Goal: Task Accomplishment & Management: Use online tool/utility

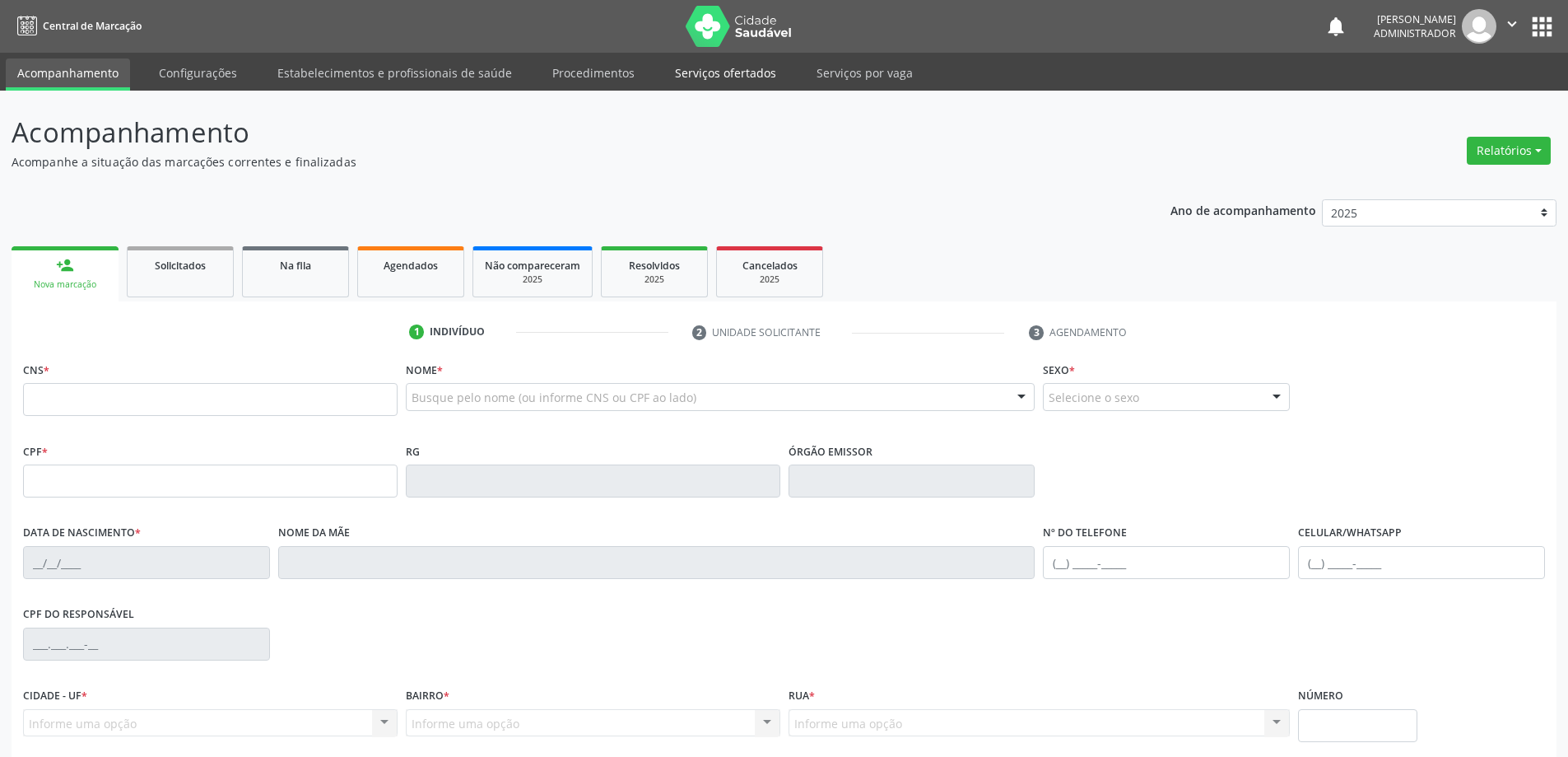
click at [692, 70] on link "Serviços ofertados" at bounding box center [726, 73] width 124 height 29
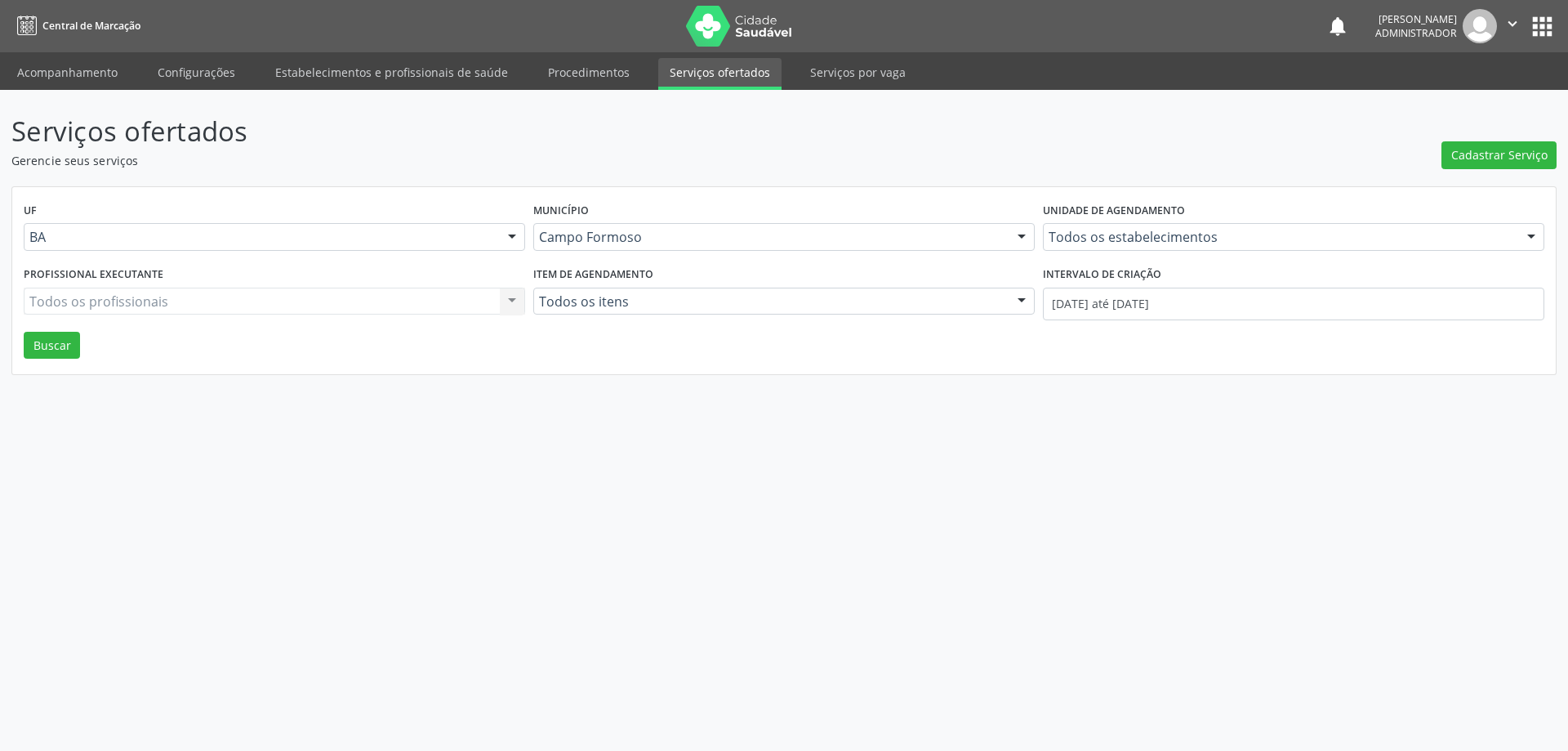
click at [1069, 237] on div "Todos os estabelecimentos Todos os estabelecimentos Academia da Saude Analise D…" at bounding box center [1293, 237] width 501 height 28
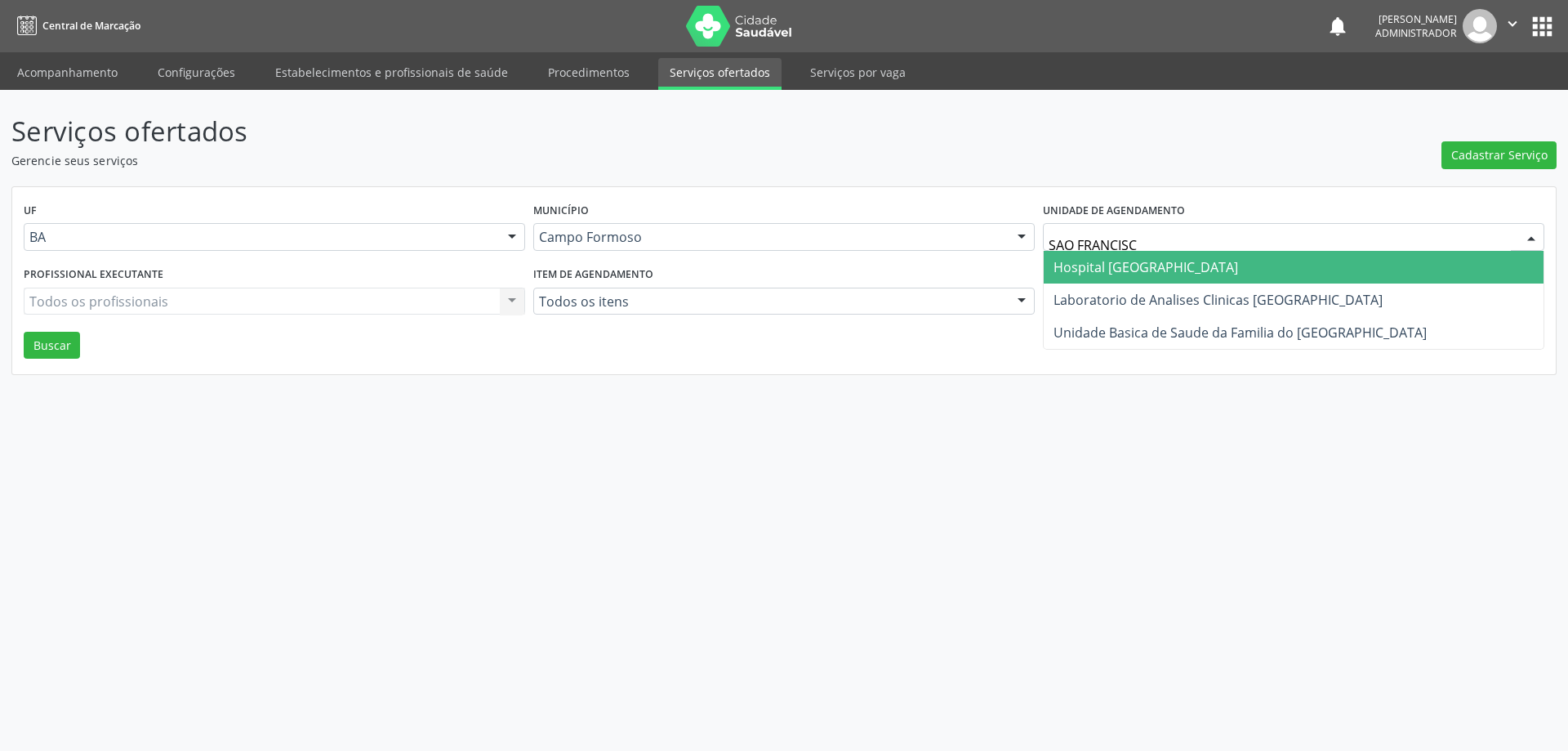
type input "[GEOGRAPHIC_DATA]"
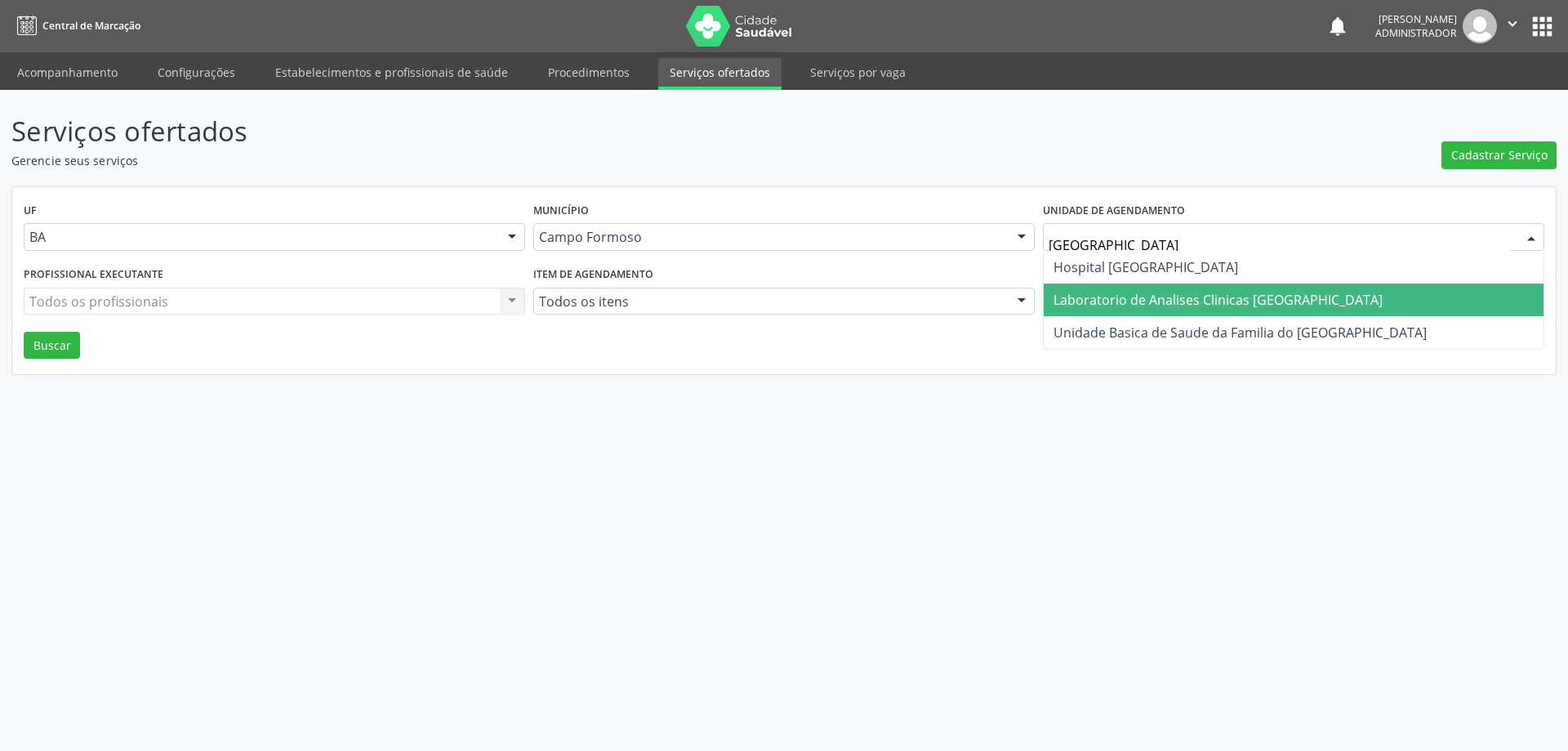
click at [1049, 291] on span "Laboratorio de Analises Clinicas [GEOGRAPHIC_DATA]" at bounding box center [1293, 300] width 500 height 32
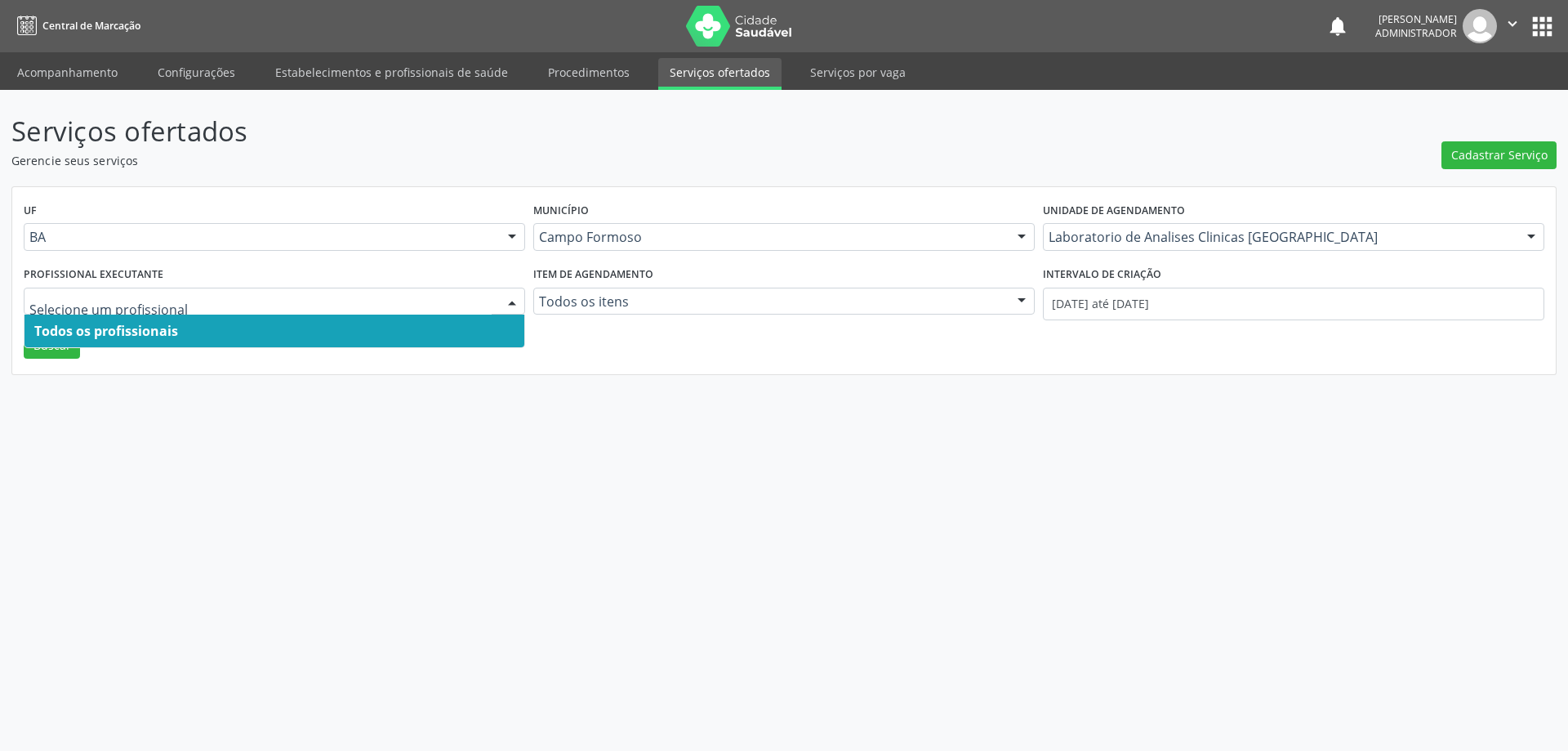
click at [507, 300] on div at bounding box center [512, 302] width 25 height 28
click at [489, 330] on span "Todos os profissionais" at bounding box center [274, 330] width 500 height 32
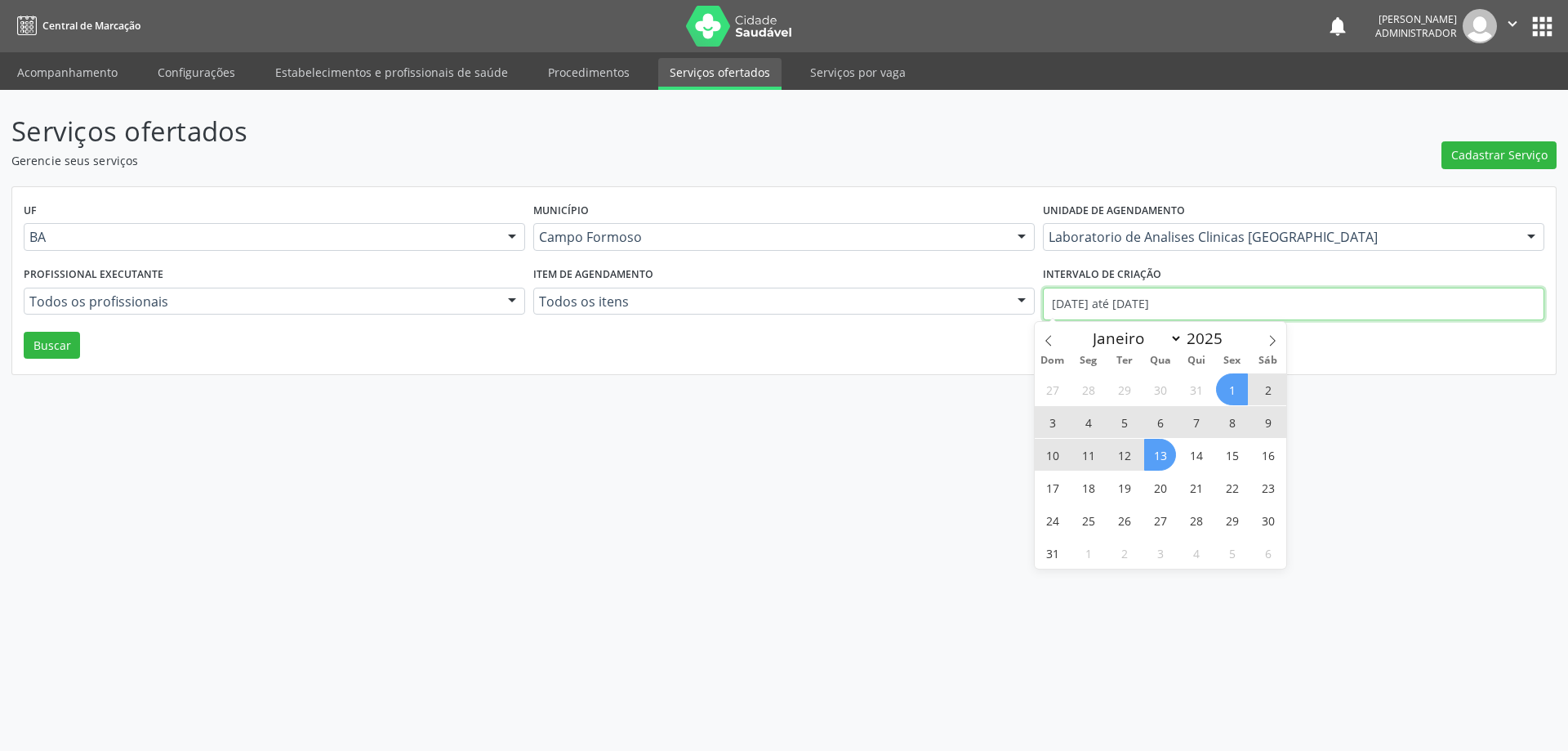
drag, startPoint x: 1083, startPoint y: 302, endPoint x: 1067, endPoint y: 306, distance: 16.5
click at [1082, 302] on input "[DATE] até [DATE]" at bounding box center [1293, 304] width 501 height 32
click at [1047, 340] on icon at bounding box center [1048, 340] width 11 height 11
select select "6"
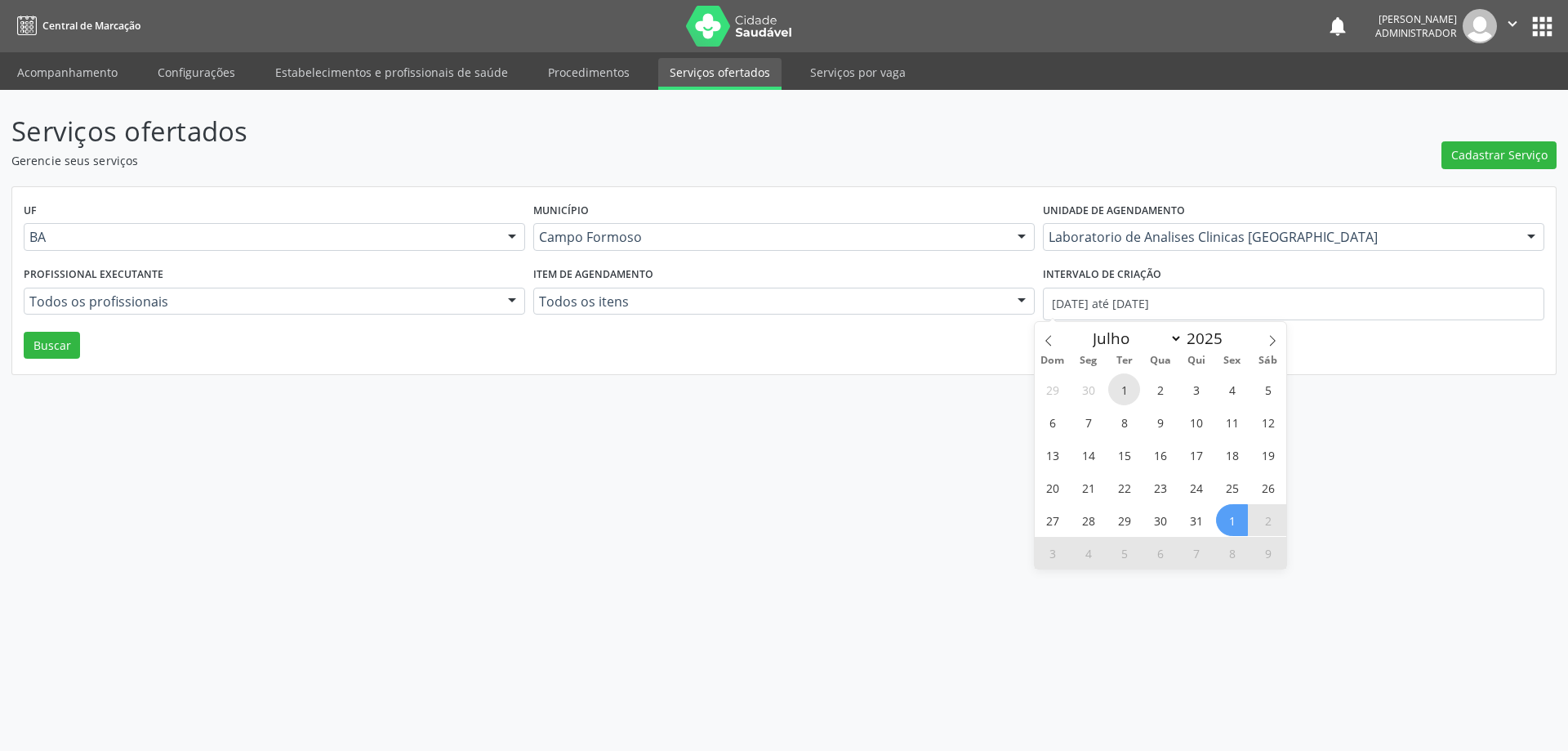
click at [1122, 389] on span "1" at bounding box center [1125, 389] width 32 height 32
type input "[DATE]"
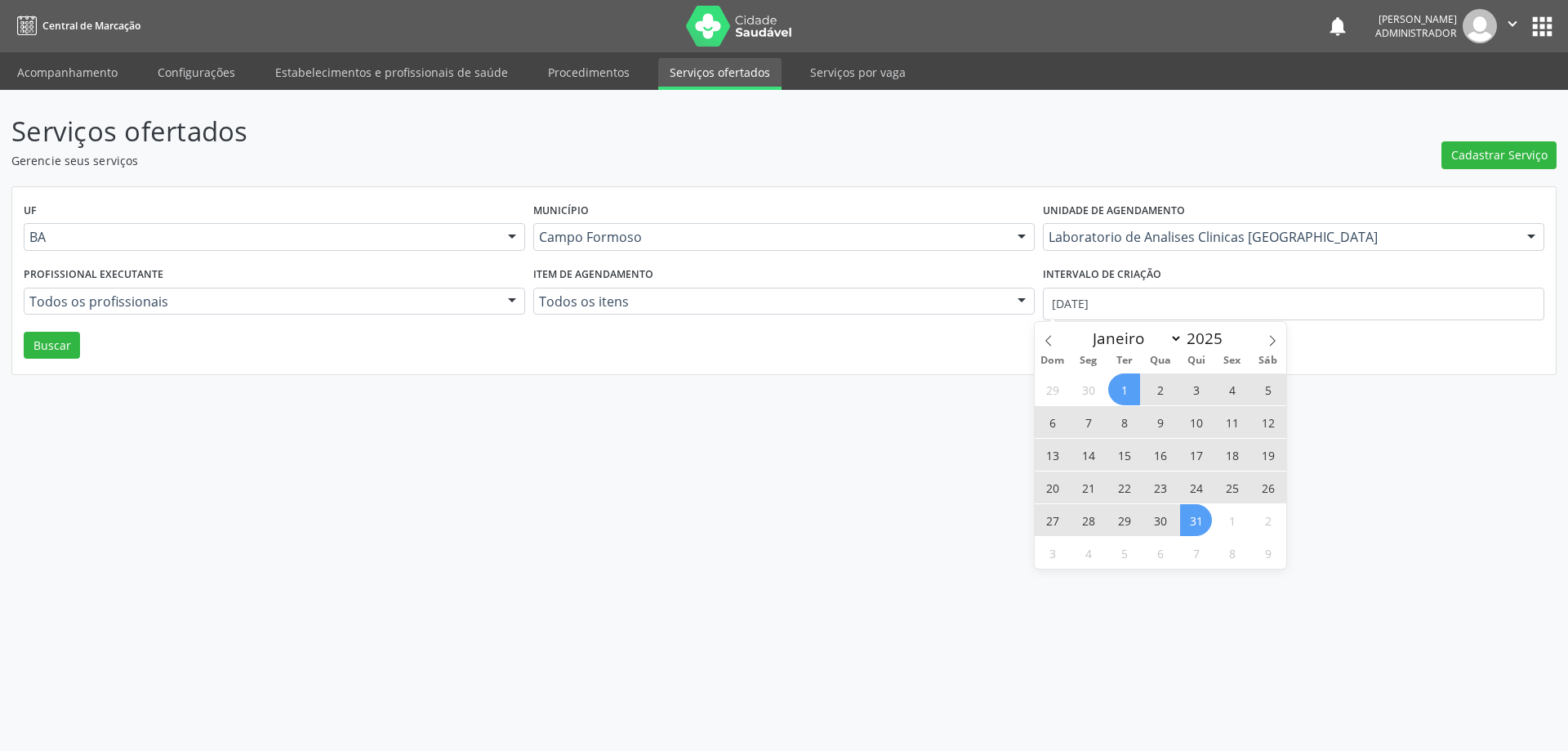
drag, startPoint x: 1190, startPoint y: 522, endPoint x: 1193, endPoint y: 511, distance: 11.4
click at [1192, 514] on span "31" at bounding box center [1196, 520] width 32 height 32
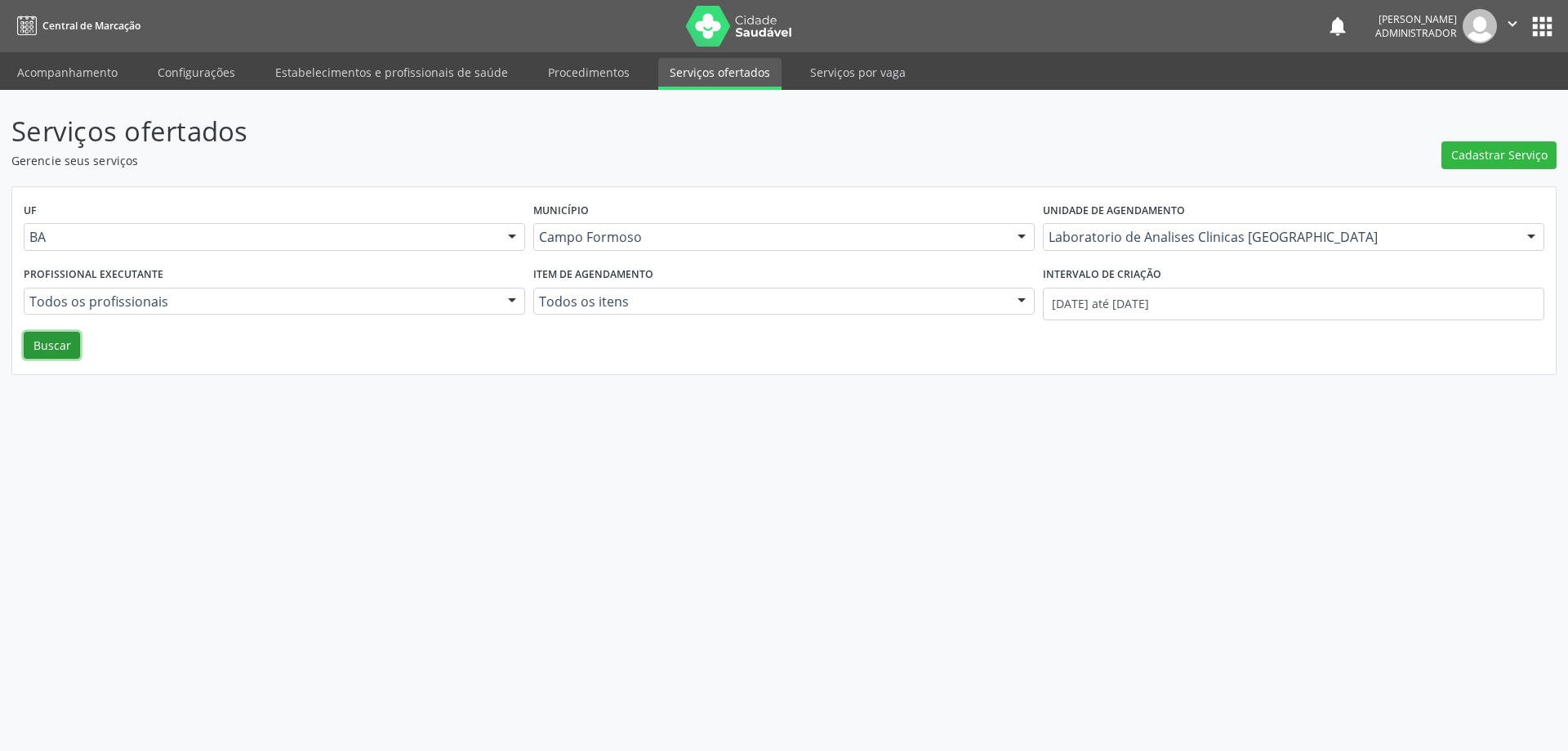
drag, startPoint x: 45, startPoint y: 355, endPoint x: 84, endPoint y: 349, distance: 39.5
click at [46, 355] on button "Buscar" at bounding box center [52, 346] width 56 height 28
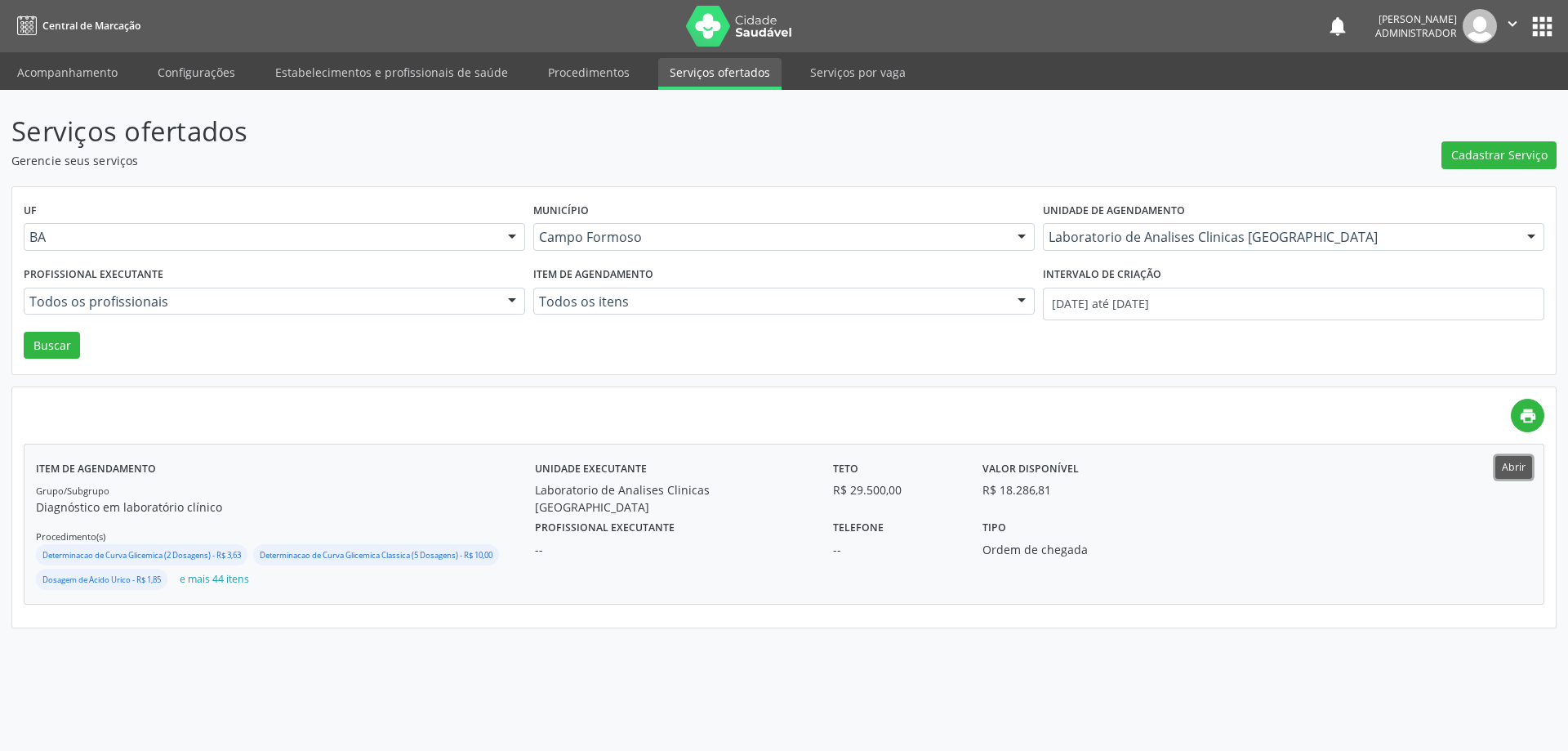
click at [1511, 459] on button "Abrir" at bounding box center [1514, 466] width 37 height 22
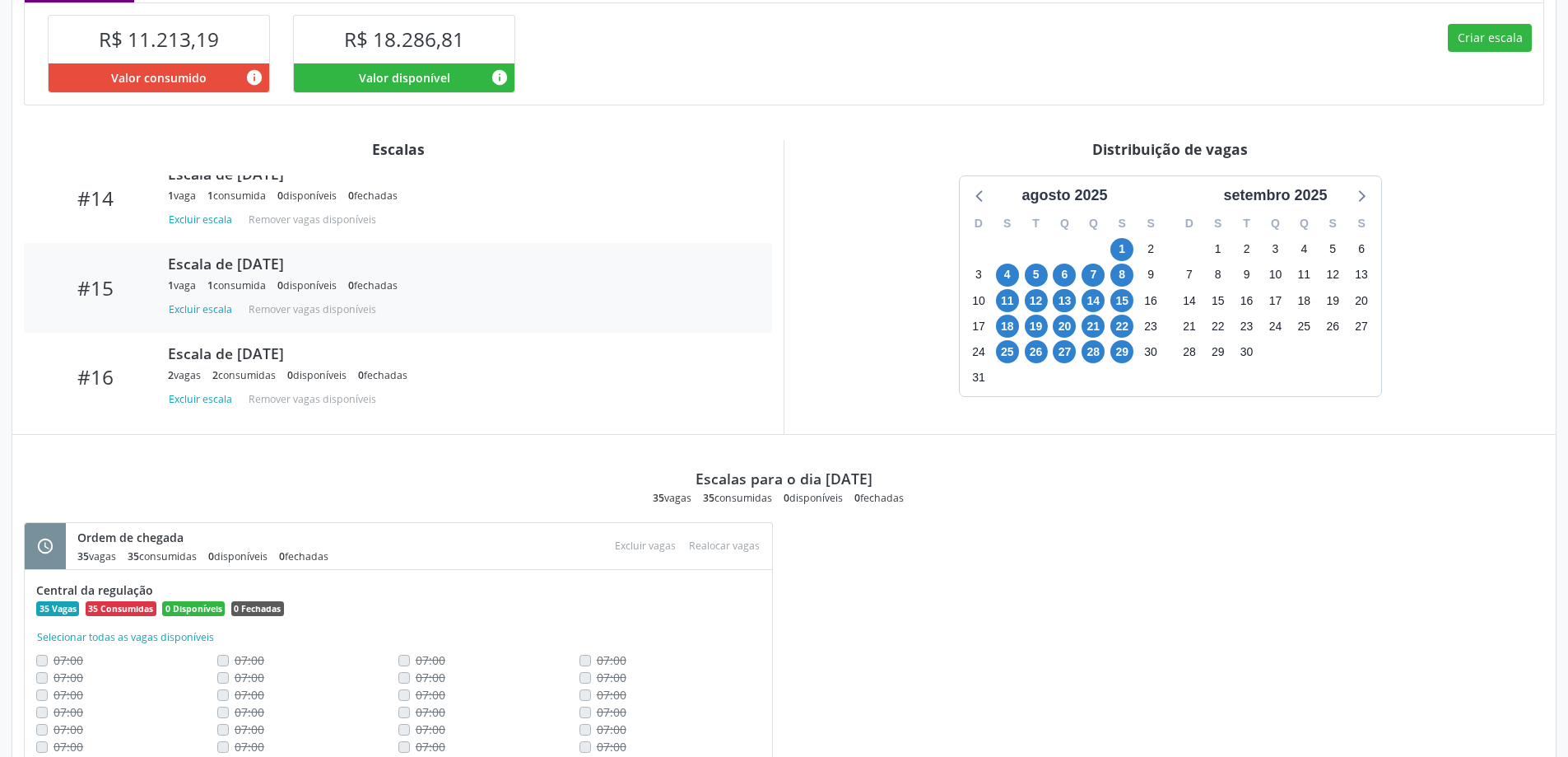
scroll to position [564, 0]
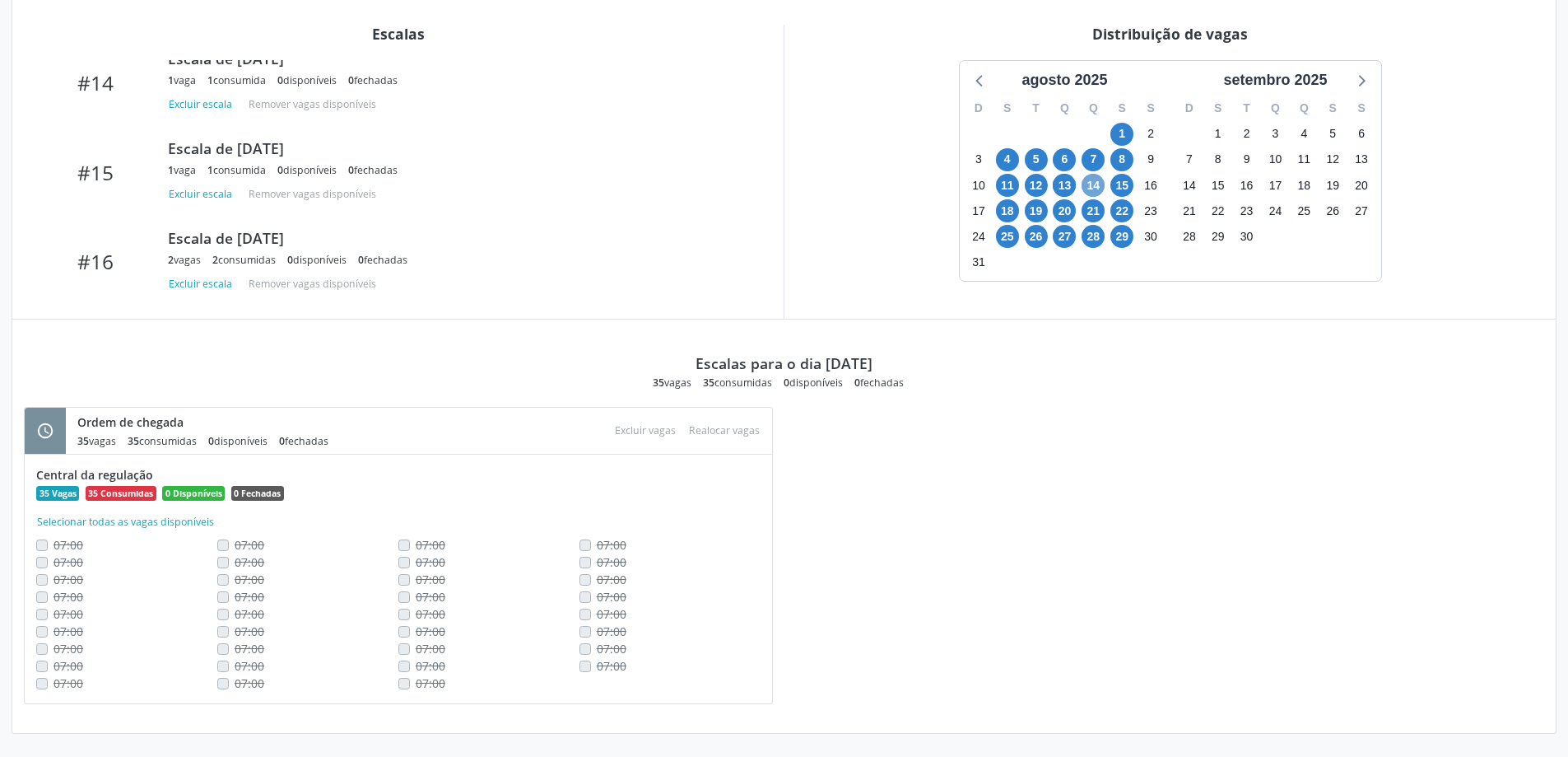
click at [1092, 189] on span "14" at bounding box center [1094, 185] width 23 height 23
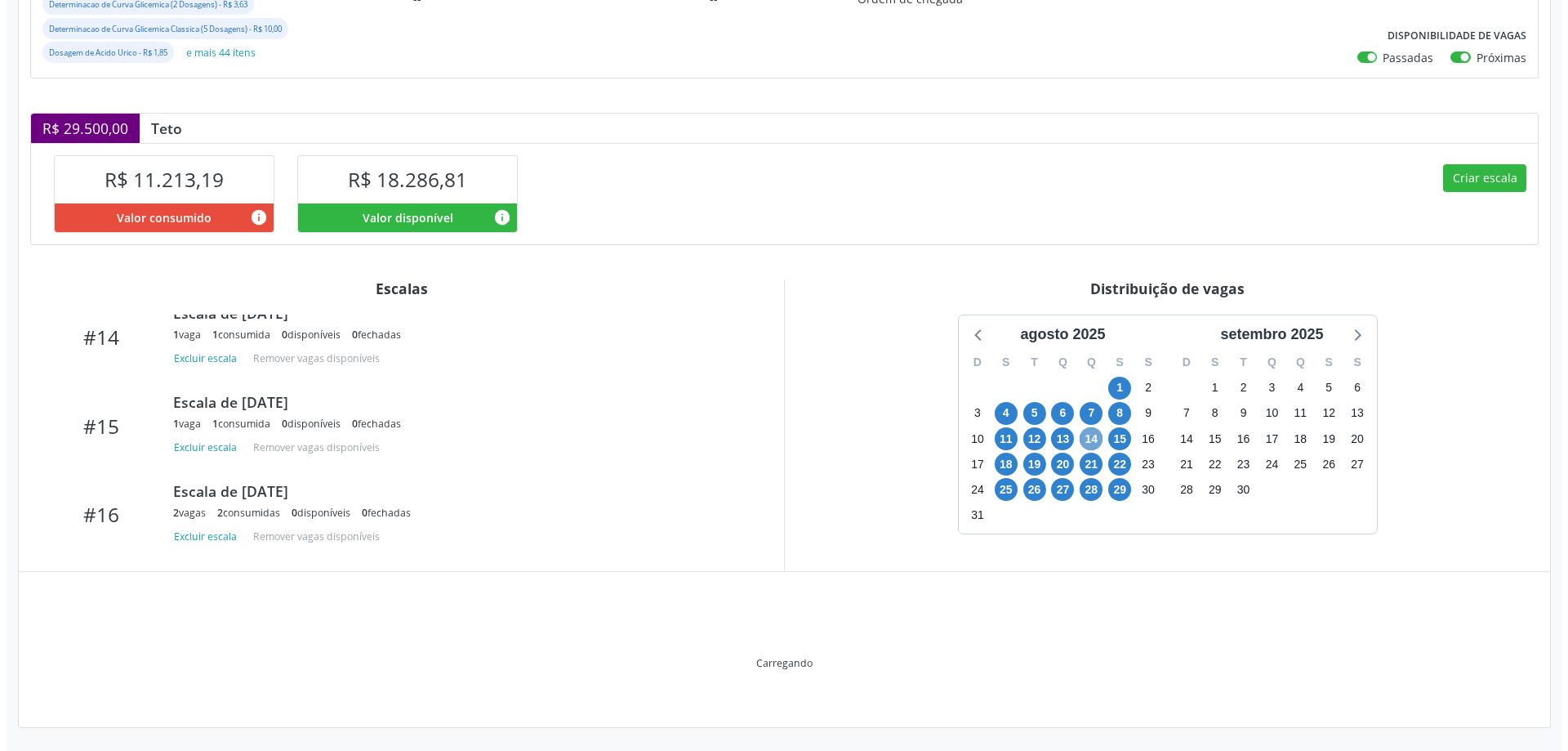
scroll to position [305, 0]
click at [1083, 187] on div "Criar escala" at bounding box center [1155, 193] width 754 height 100
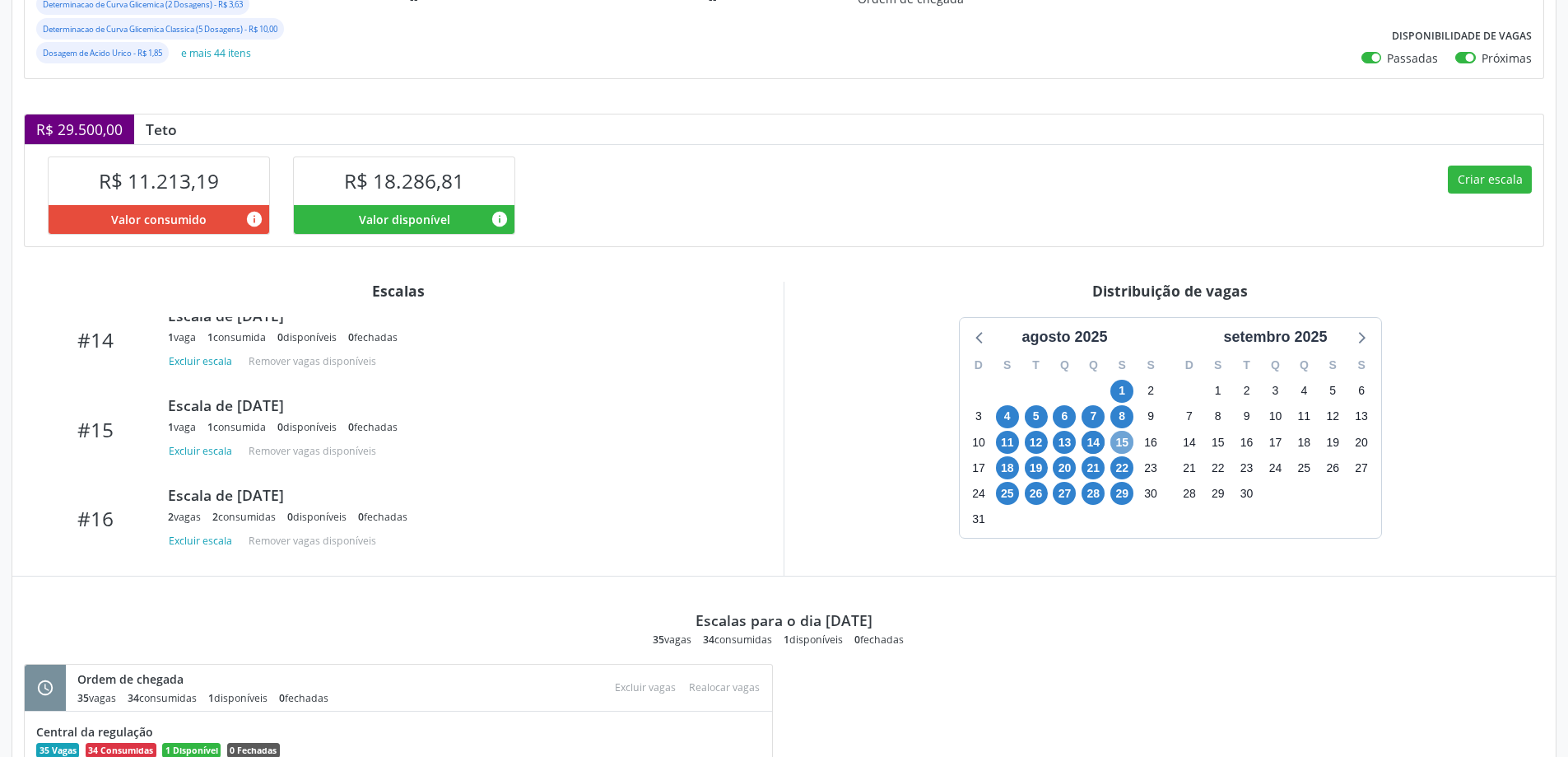
click at [1123, 442] on span "15" at bounding box center [1122, 443] width 23 height 23
click at [1124, 441] on span "15" at bounding box center [1122, 443] width 23 height 23
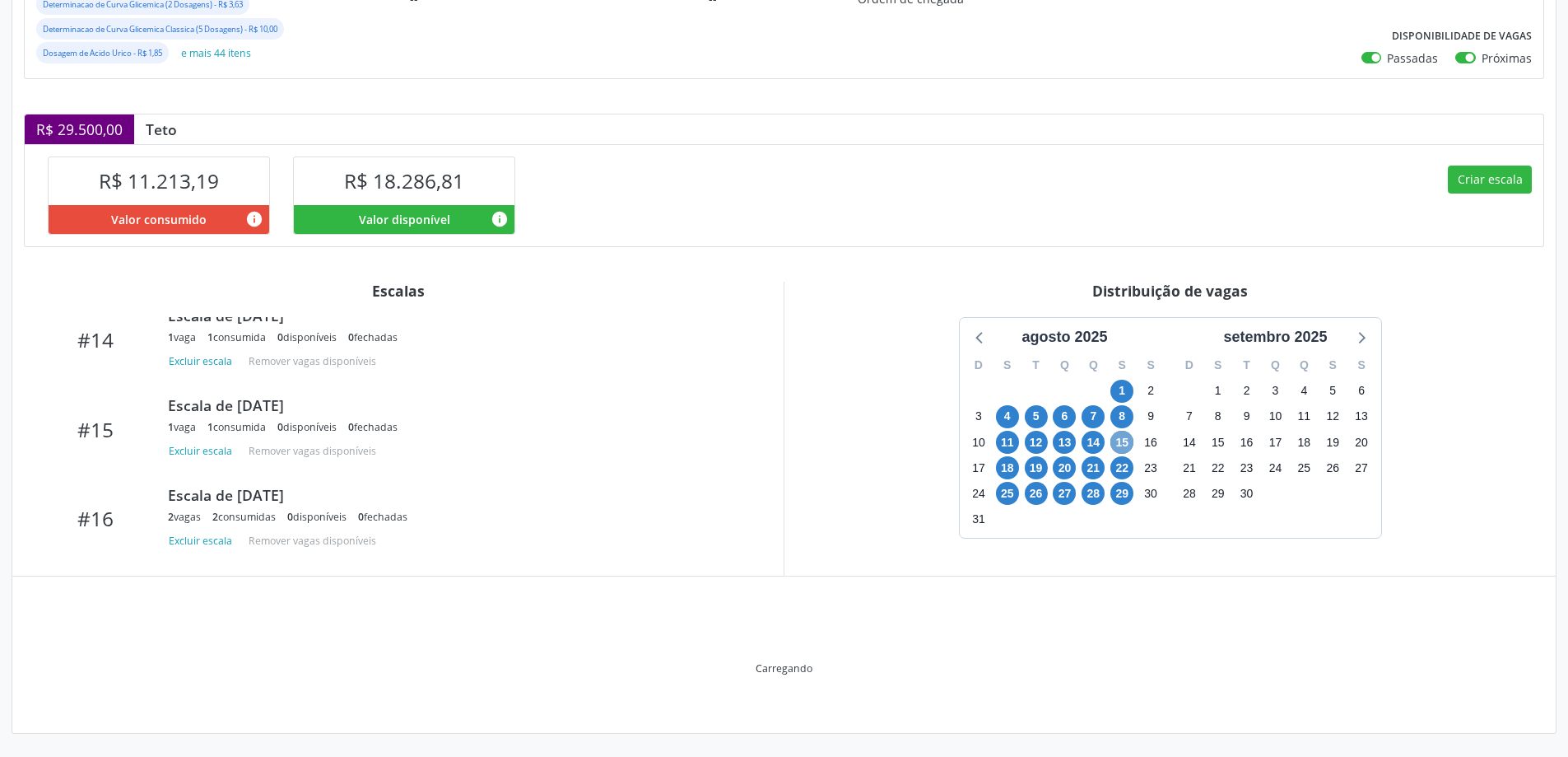
click at [1124, 441] on span "15" at bounding box center [1122, 443] width 23 height 23
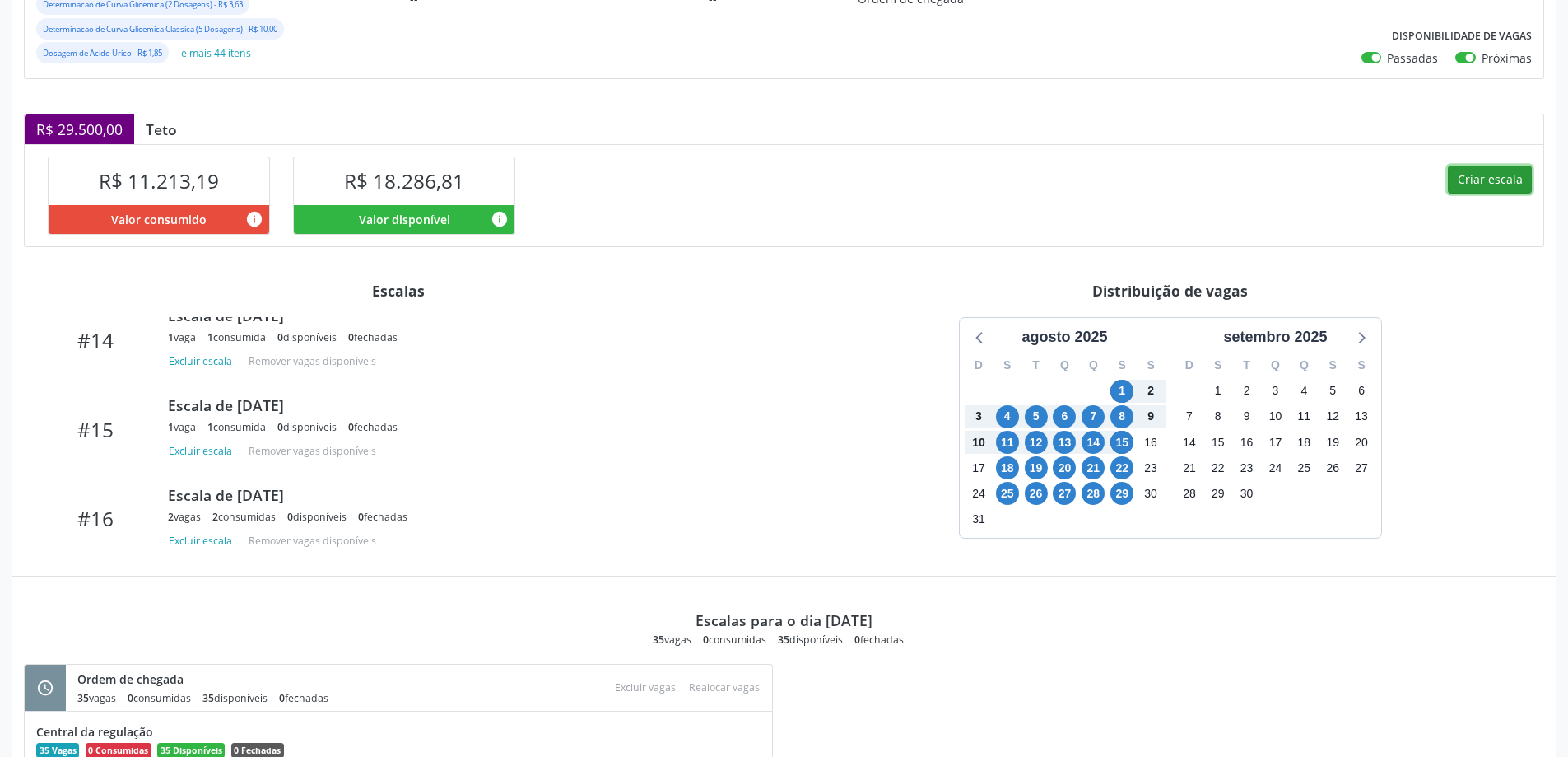
click at [1478, 175] on button "Criar escala" at bounding box center [1490, 180] width 84 height 28
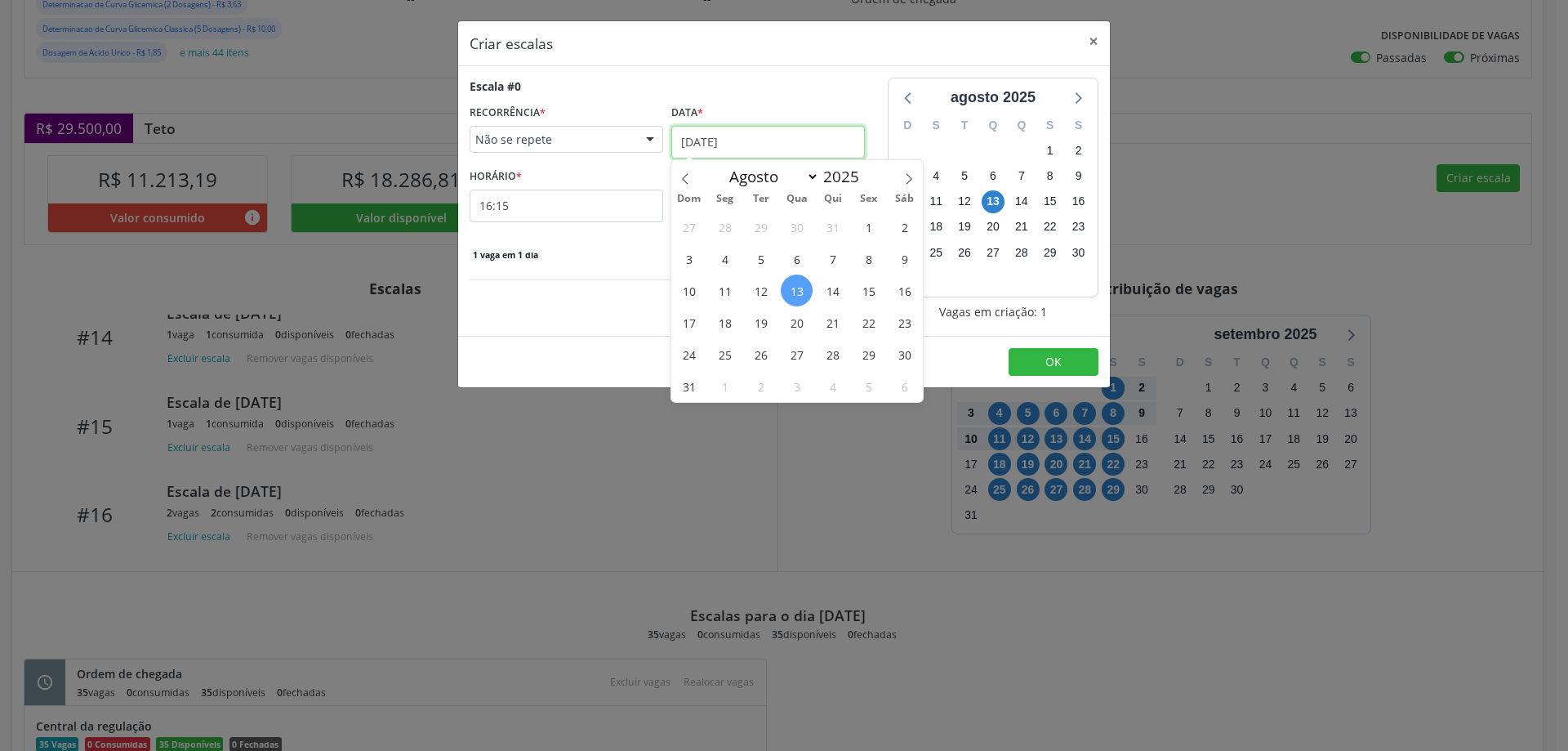
click at [733, 134] on input "13/08/2025" at bounding box center [768, 141] width 194 height 32
drag, startPoint x: 862, startPoint y: 288, endPoint x: 828, endPoint y: 267, distance: 40.0
click at [862, 287] on span "15" at bounding box center [868, 291] width 32 height 32
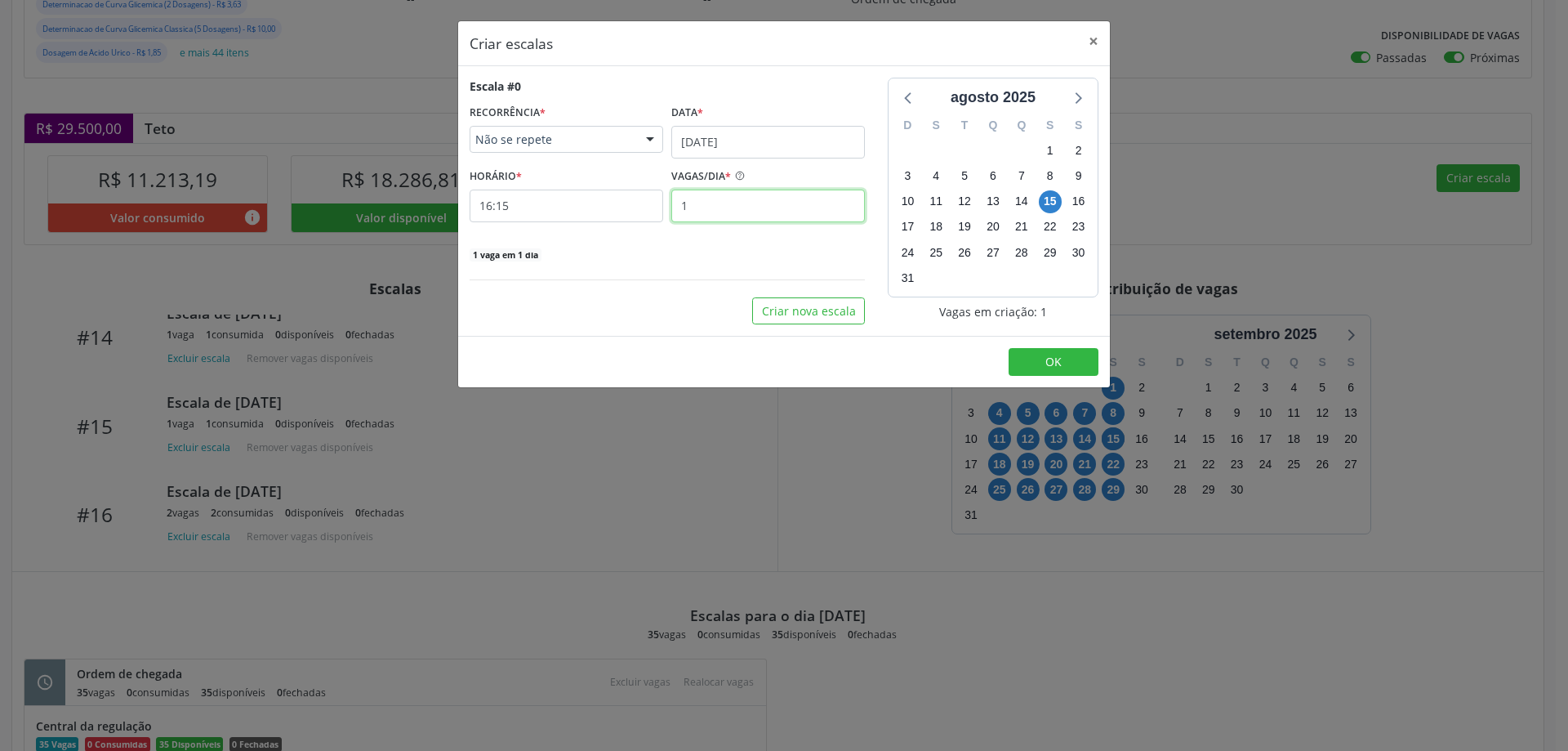
click at [717, 204] on input "1" at bounding box center [768, 206] width 194 height 32
type input "5"
click at [529, 213] on input "16:15" at bounding box center [566, 206] width 194 height 32
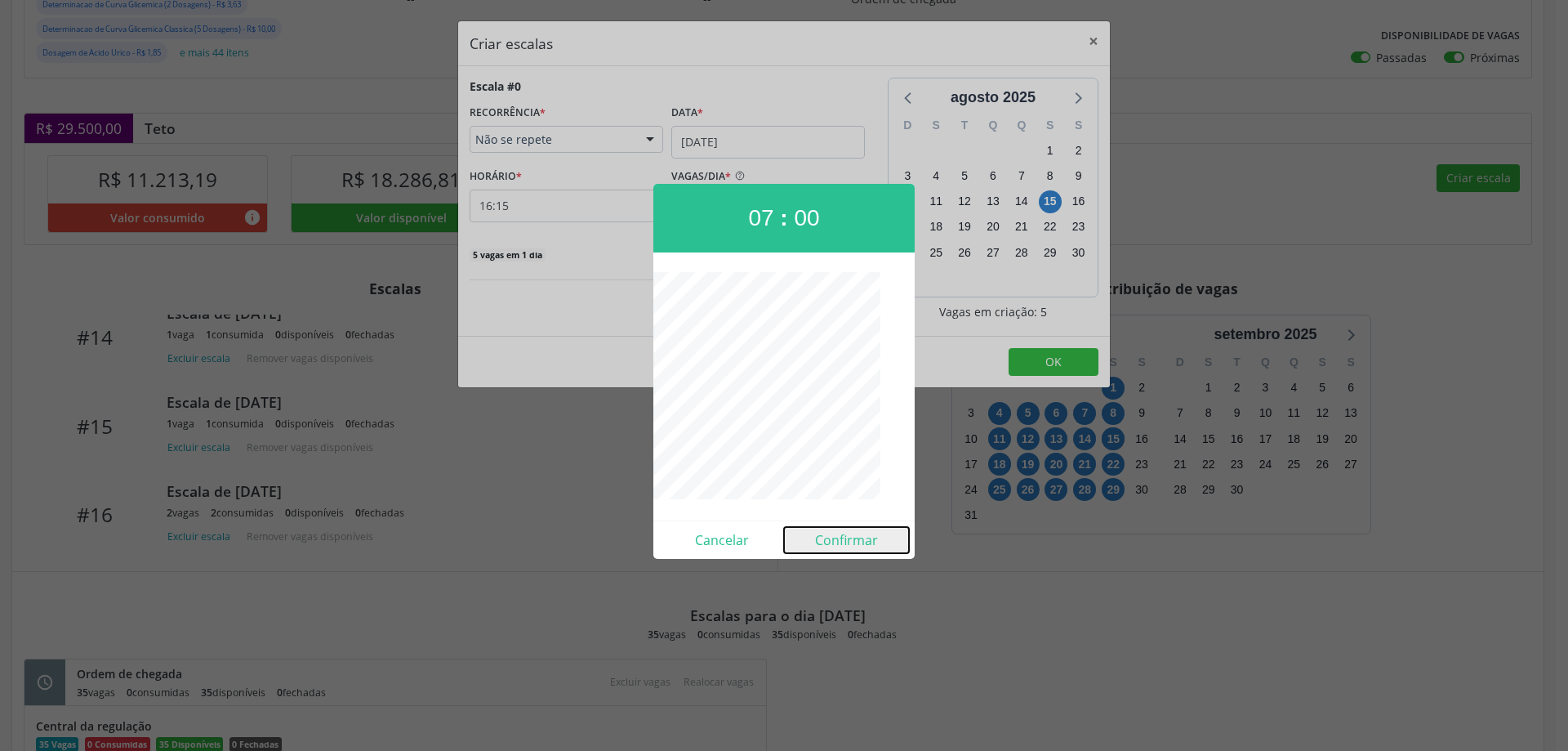
click at [839, 540] on button "Confirmar" at bounding box center [846, 540] width 125 height 26
type input "07:00"
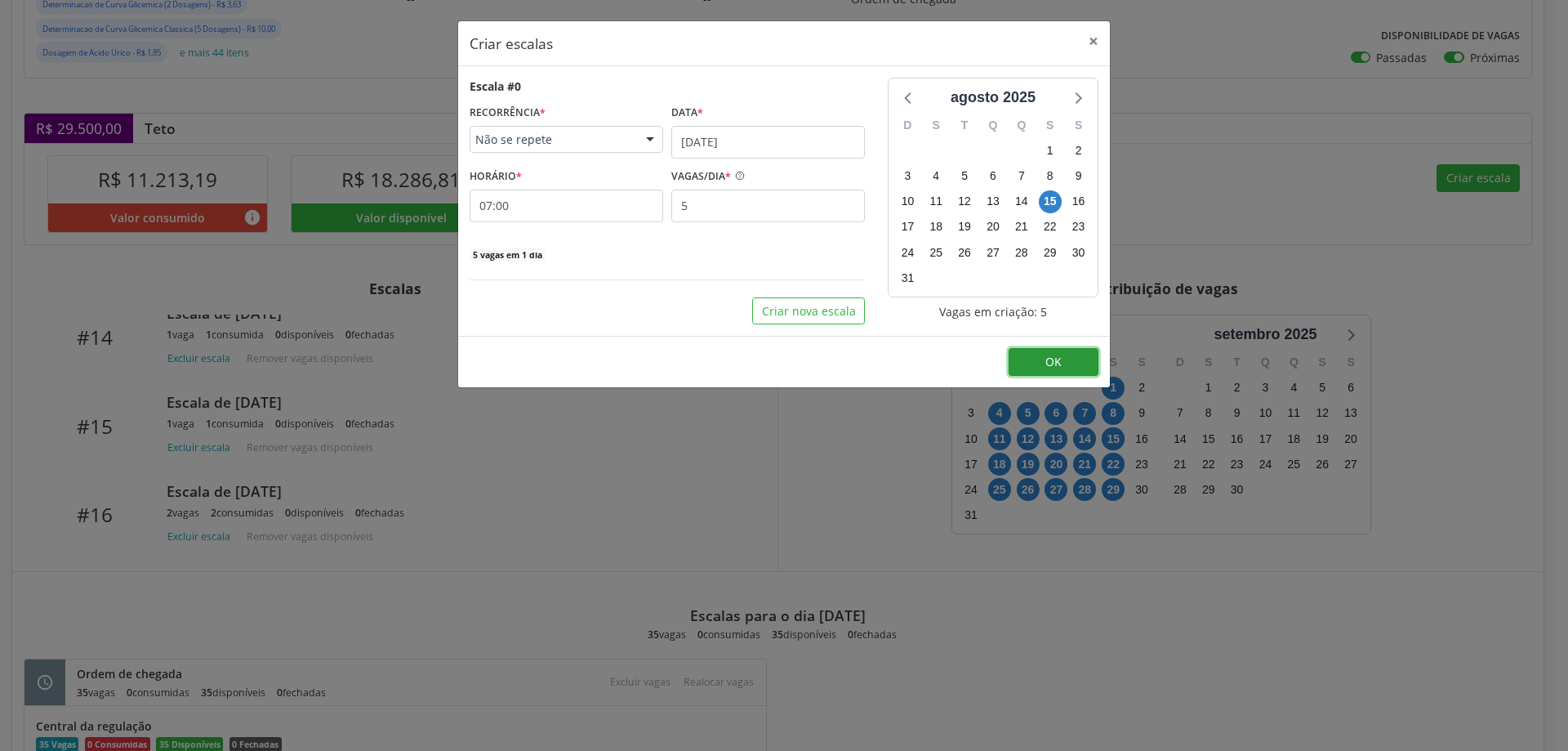
click at [1061, 357] on span "OK" at bounding box center [1054, 362] width 17 height 16
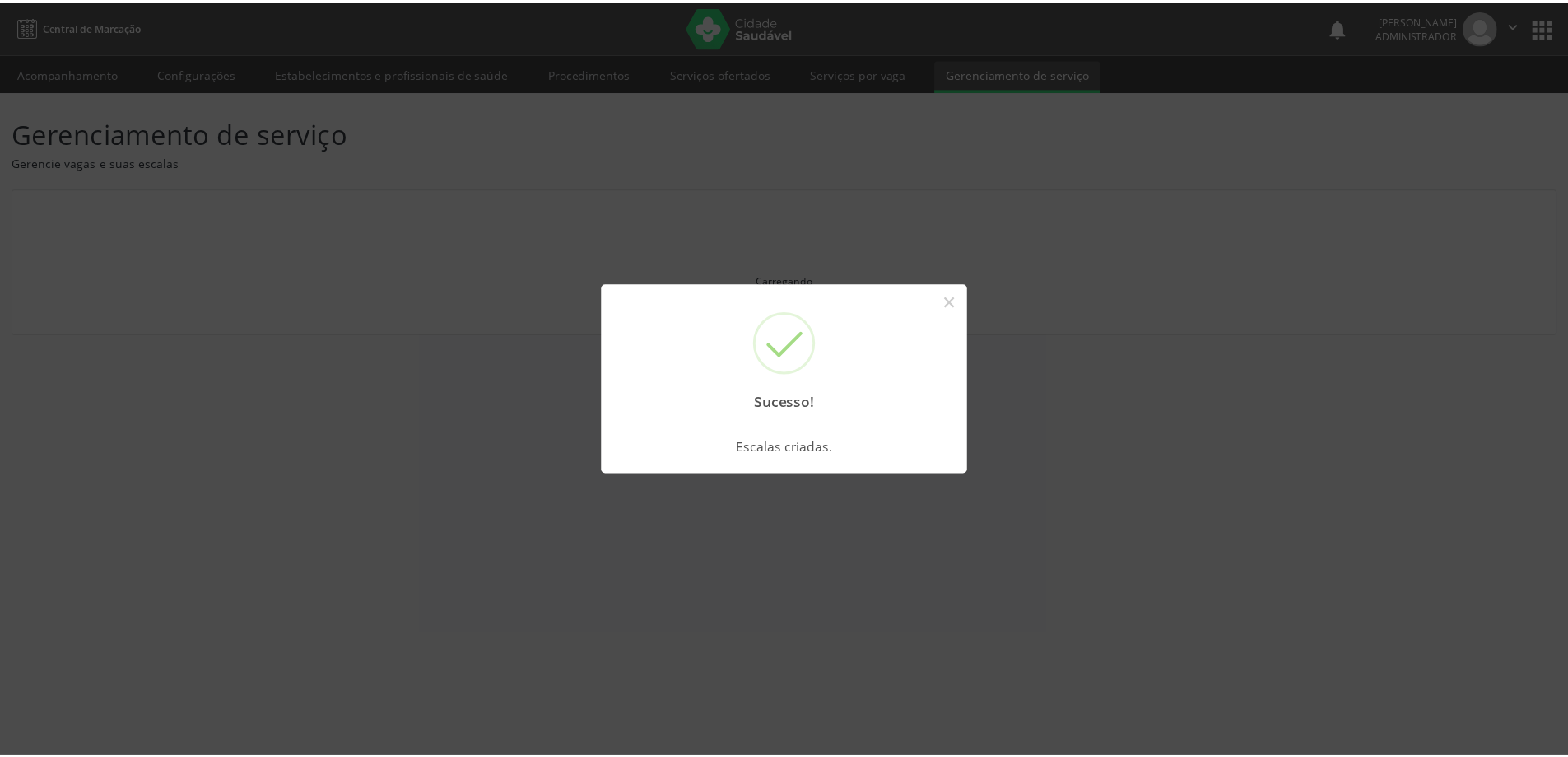
scroll to position [0, 0]
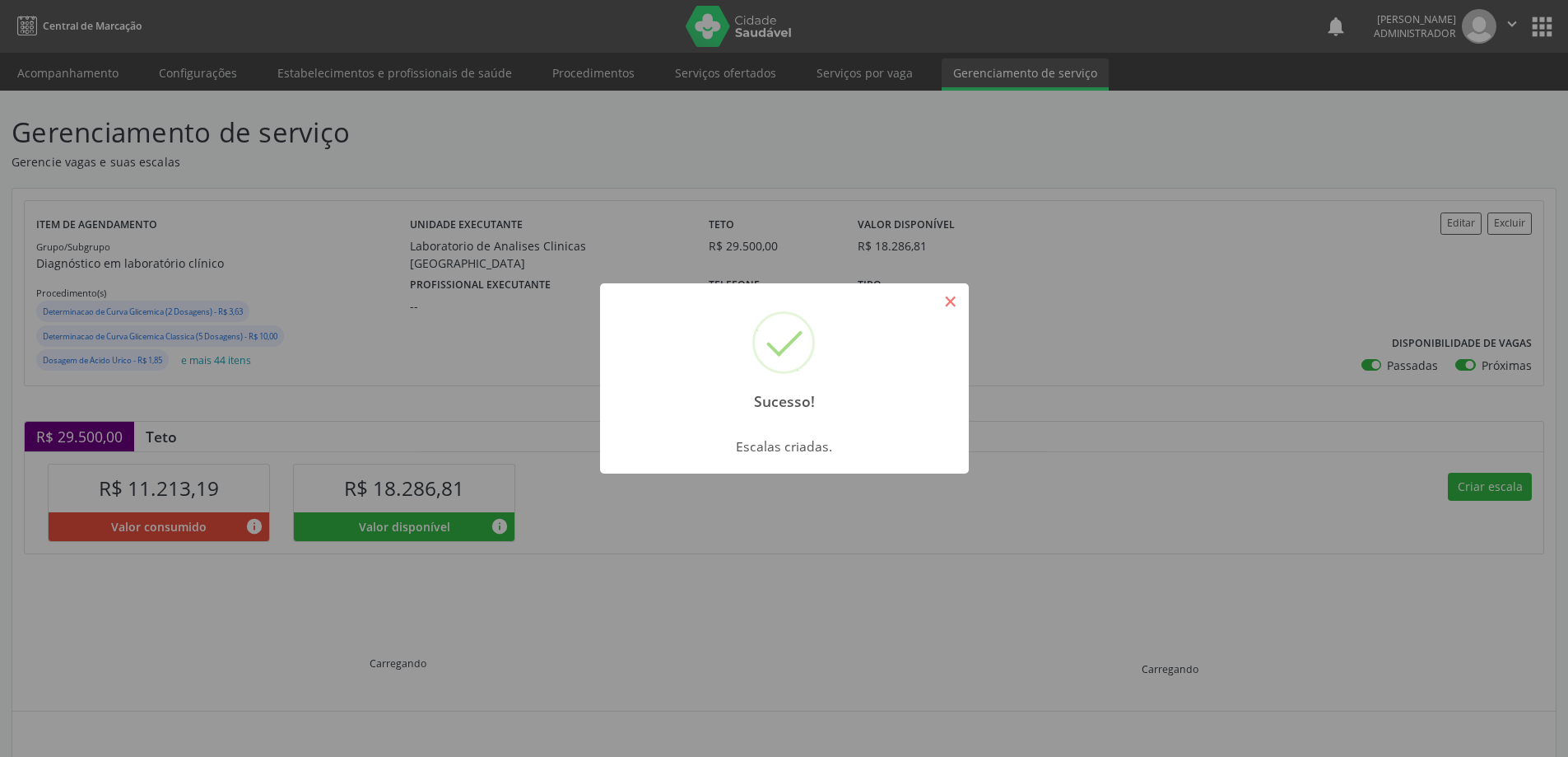
click at [946, 294] on button "×" at bounding box center [951, 302] width 28 height 28
